Goal: Navigation & Orientation: Find specific page/section

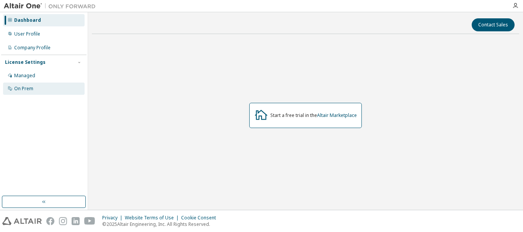
click at [36, 85] on div "On Prem" at bounding box center [44, 89] width 82 height 12
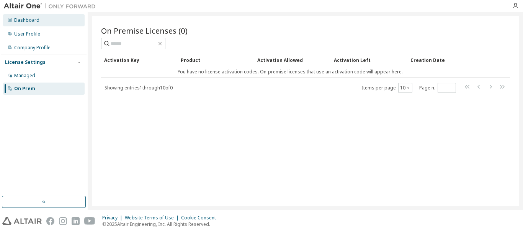
click at [19, 22] on div "Dashboard" at bounding box center [26, 20] width 25 height 6
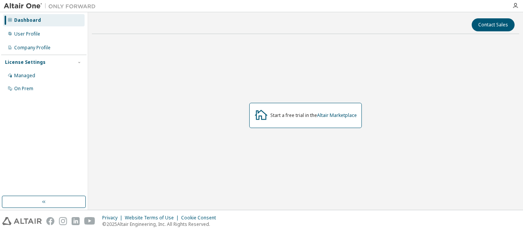
click at [11, 3] on img at bounding box center [52, 6] width 96 height 8
click at [29, 7] on img at bounding box center [52, 6] width 96 height 8
click at [15, 5] on img at bounding box center [52, 6] width 96 height 8
click at [26, 15] on div "Dashboard" at bounding box center [44, 20] width 82 height 12
click at [26, 5] on img at bounding box center [52, 6] width 96 height 8
